Goal: Task Accomplishment & Management: Complete application form

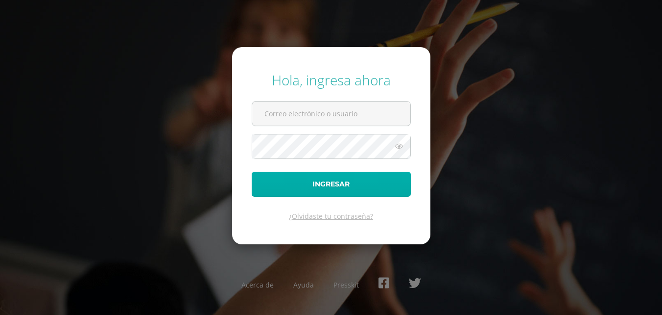
type input "2019067"
click at [320, 184] on button "Ingresar" at bounding box center [331, 183] width 159 height 25
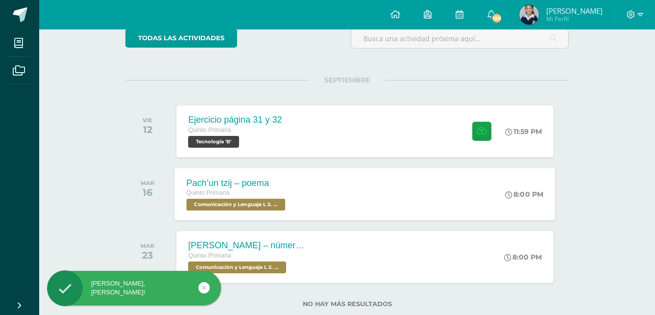
scroll to position [98, 0]
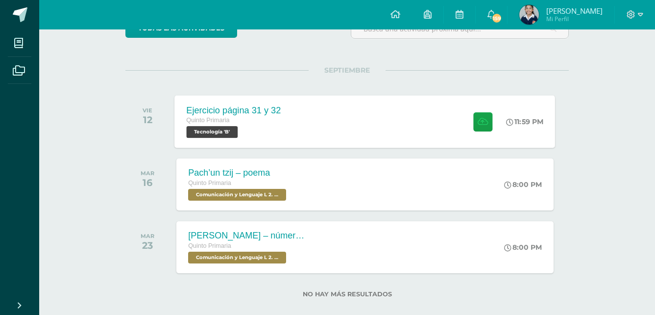
click at [468, 128] on span at bounding box center [480, 121] width 24 height 19
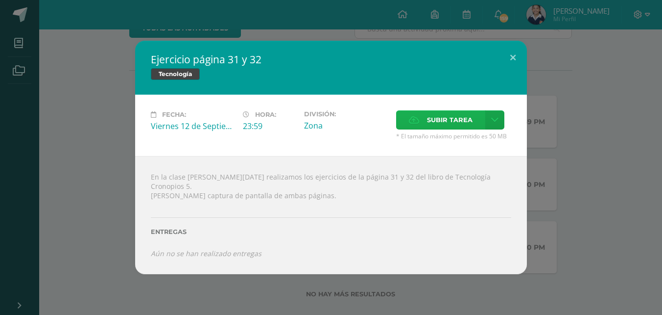
click at [466, 129] on span "Subir tarea" at bounding box center [450, 120] width 46 height 18
click at [0, 0] on input "Subir tarea" at bounding box center [0, 0] width 0 height 0
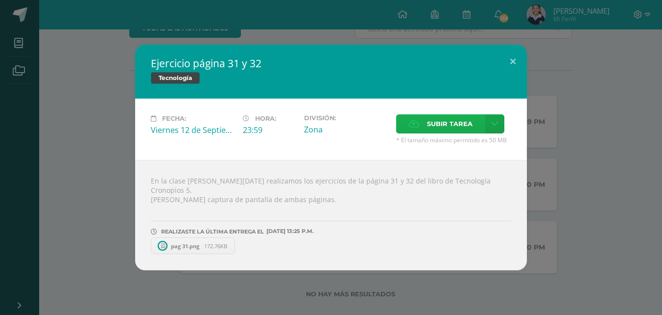
click at [467, 113] on div "Fecha: [DATE] Hora: 23:59 División: Zona Subir tarea Cancelar" at bounding box center [331, 128] width 392 height 61
click at [451, 128] on span "Subir tarea" at bounding box center [450, 124] width 46 height 18
click at [0, 0] on input "Subir tarea" at bounding box center [0, 0] width 0 height 0
click at [413, 127] on icon at bounding box center [414, 124] width 10 height 6
click at [0, 0] on input "Subir tarea" at bounding box center [0, 0] width 0 height 0
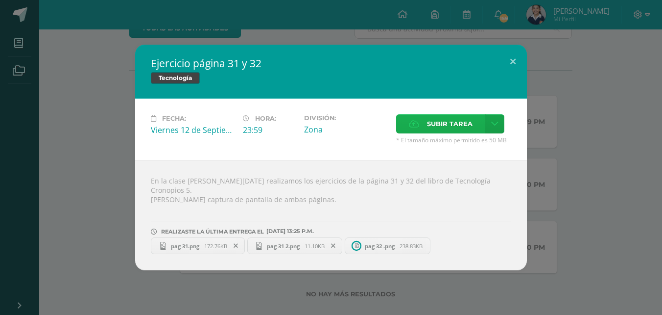
click at [461, 133] on span "Subir tarea" at bounding box center [450, 124] width 46 height 18
click at [0, 0] on input "Subir tarea" at bounding box center [0, 0] width 0 height 0
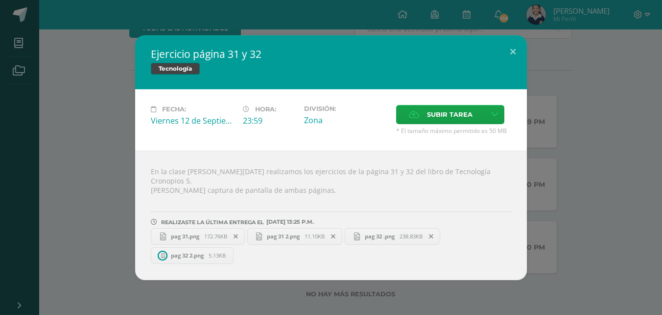
click at [206, 232] on span "172.76KB" at bounding box center [215, 235] width 23 height 7
click at [272, 232] on span "pag 31 2.png" at bounding box center [283, 235] width 43 height 7
click at [389, 232] on span "pag 32 .png" at bounding box center [380, 235] width 40 height 7
click at [190, 251] on span "pag 32 2.png" at bounding box center [187, 254] width 43 height 7
click at [495, 118] on icon at bounding box center [494, 114] width 7 height 8
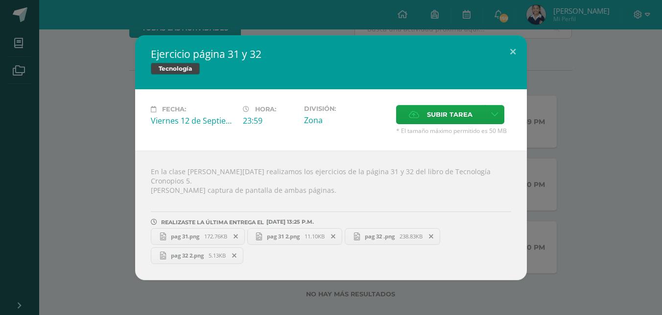
click at [486, 89] on div "Ejercicio página 31 y 32 Tecnología" at bounding box center [331, 62] width 392 height 54
click at [513, 52] on button at bounding box center [513, 51] width 28 height 33
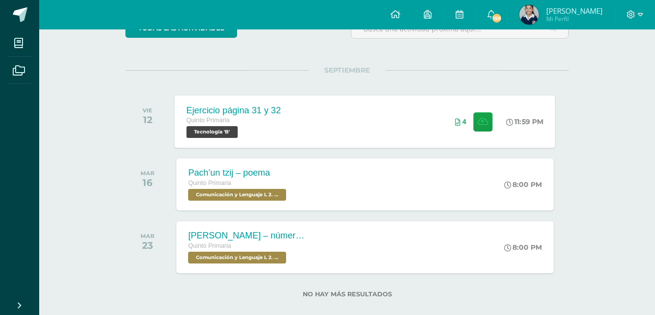
click at [452, 128] on div "4" at bounding box center [474, 121] width 59 height 52
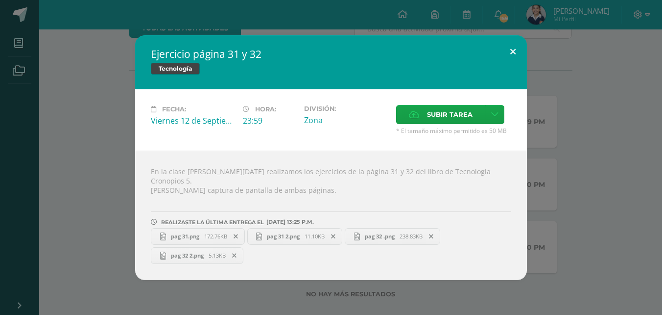
click at [515, 54] on button at bounding box center [513, 51] width 28 height 33
